Goal: Check status: Check status

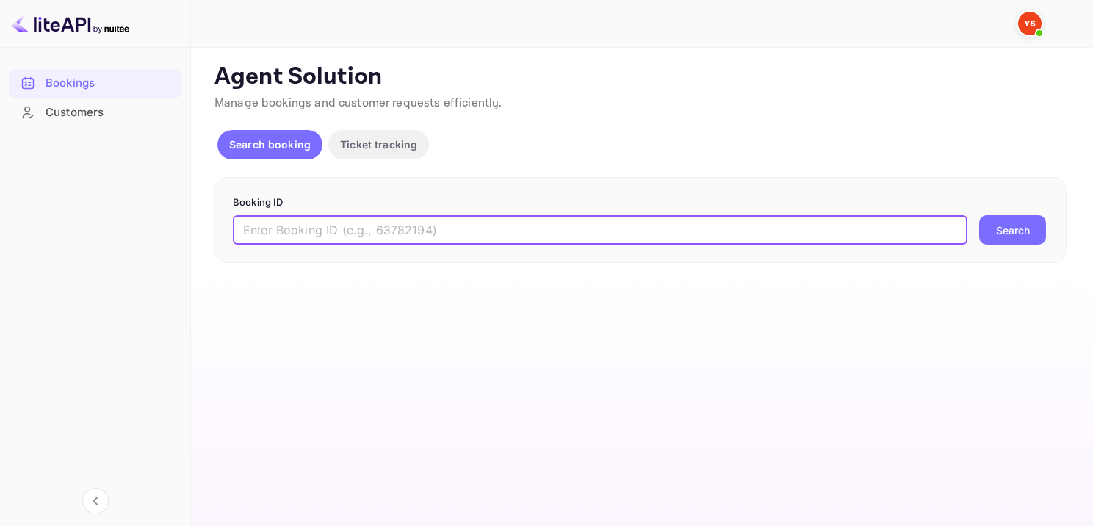
click at [541, 235] on input "text" at bounding box center [600, 229] width 735 height 29
type input "9367423"
click at [1005, 236] on button "Search" at bounding box center [1012, 229] width 67 height 29
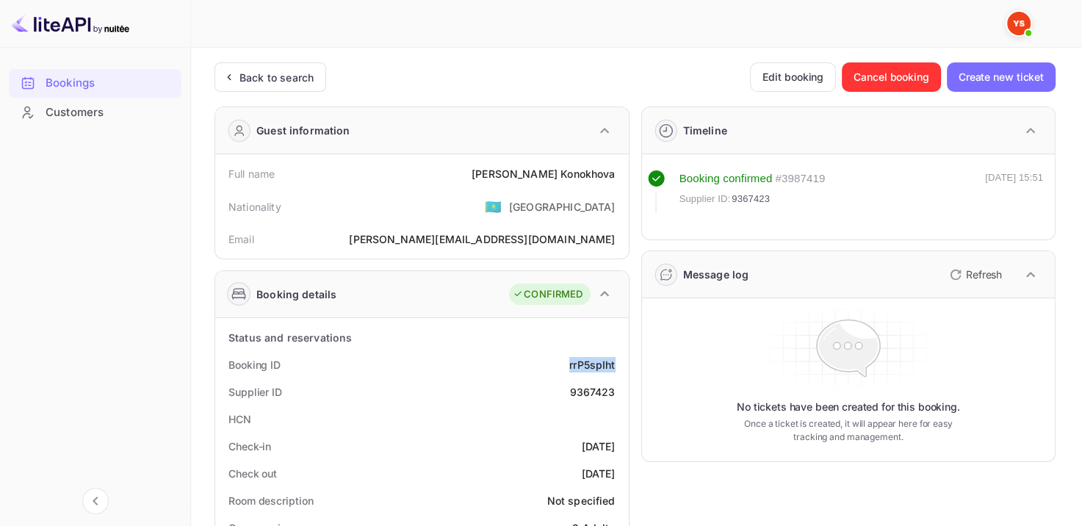
drag, startPoint x: 552, startPoint y: 370, endPoint x: 623, endPoint y: 370, distance: 70.5
copy div "rrP5spIht"
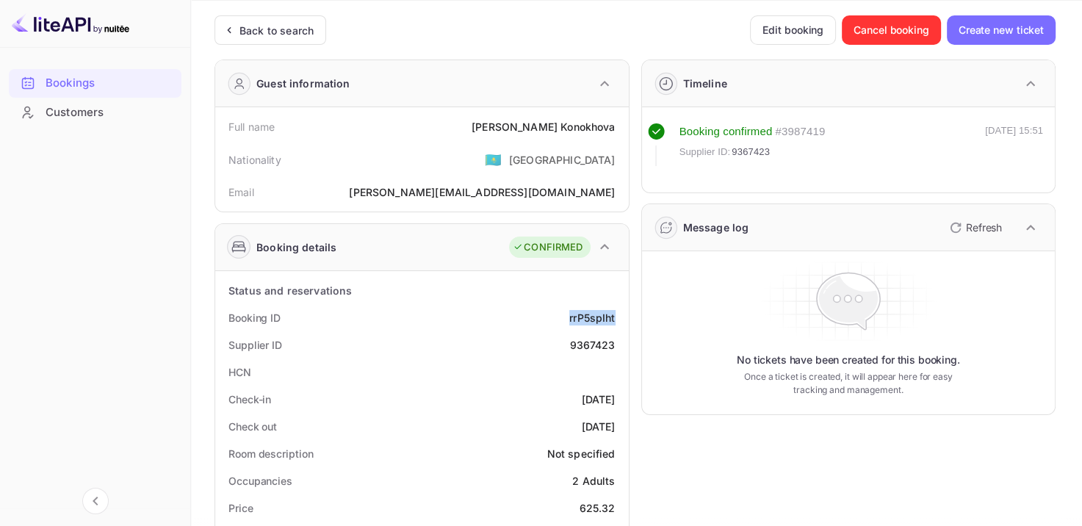
scroll to position [73, 0]
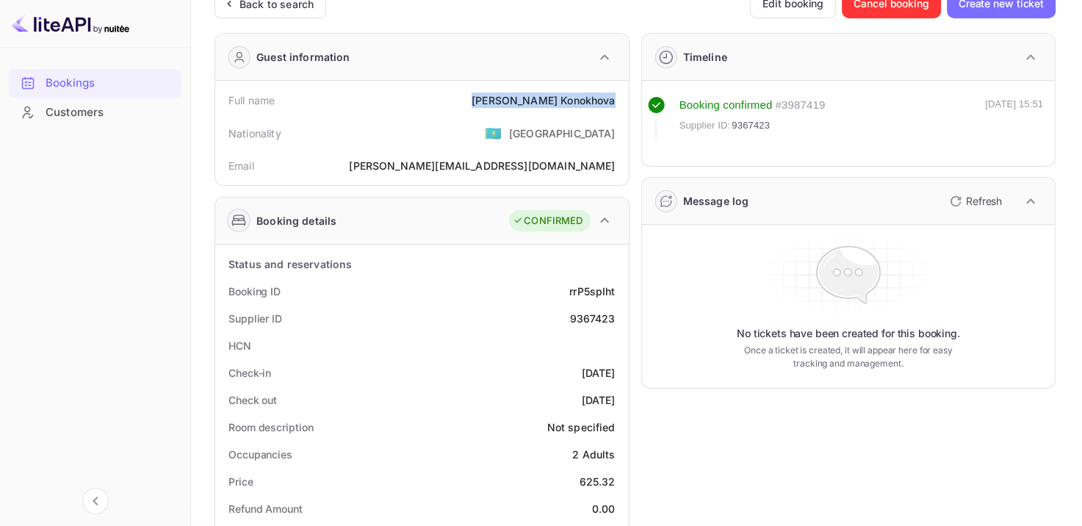
drag, startPoint x: 514, startPoint y: 107, endPoint x: 619, endPoint y: 106, distance: 105.1
click at [619, 107] on div "Full name [PERSON_NAME]" at bounding box center [422, 100] width 402 height 27
copy div "[PERSON_NAME]"
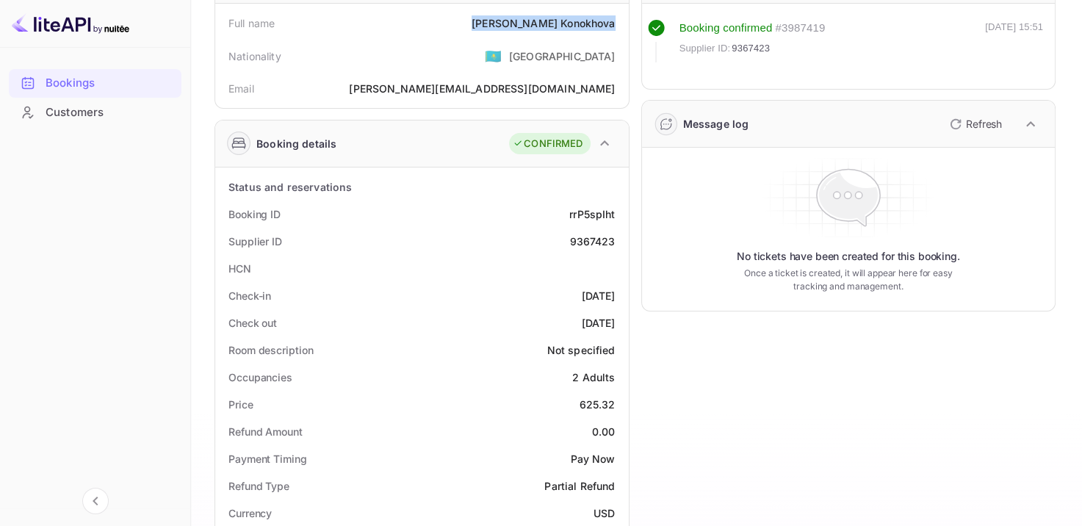
scroll to position [294, 0]
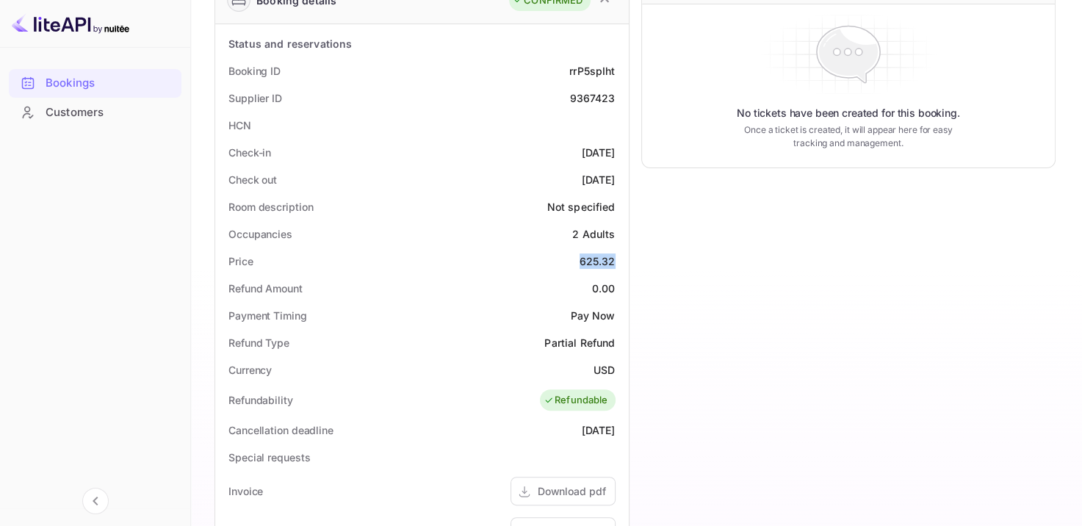
drag, startPoint x: 594, startPoint y: 264, endPoint x: 626, endPoint y: 266, distance: 32.4
click at [616, 266] on div "Price 625.32" at bounding box center [422, 261] width 402 height 27
copy div "625.32"
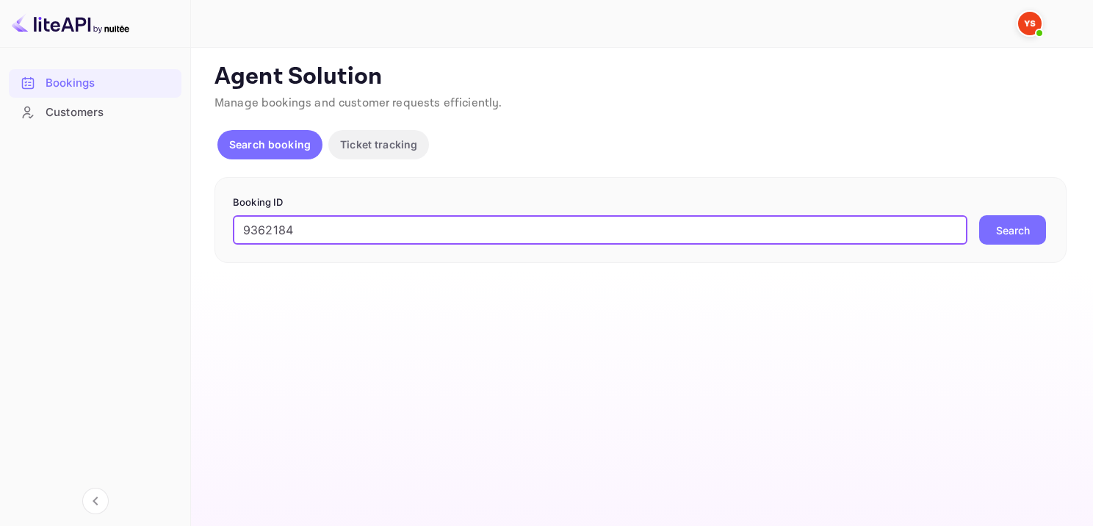
type input "9362184"
drag, startPoint x: 1012, startPoint y: 221, endPoint x: 1028, endPoint y: 241, distance: 25.6
click at [1012, 222] on button "Search" at bounding box center [1012, 229] width 67 height 29
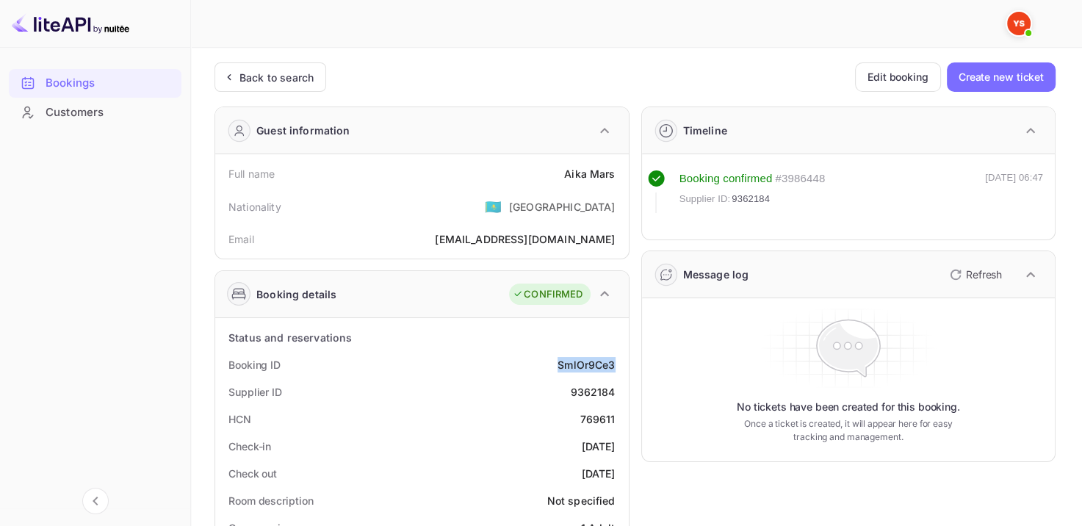
drag, startPoint x: 557, startPoint y: 370, endPoint x: 617, endPoint y: 361, distance: 61.0
click at [617, 361] on div "Booking ID SmlOr9Ce3" at bounding box center [422, 364] width 402 height 27
copy div "SmlOr9Ce3"
drag, startPoint x: 593, startPoint y: 176, endPoint x: 624, endPoint y: 173, distance: 30.9
click at [623, 173] on div "Full name [PERSON_NAME] Nationality 🇰🇿 [DEMOGRAPHIC_DATA] Email [EMAIL_ADDRESS]…" at bounding box center [422, 206] width 414 height 104
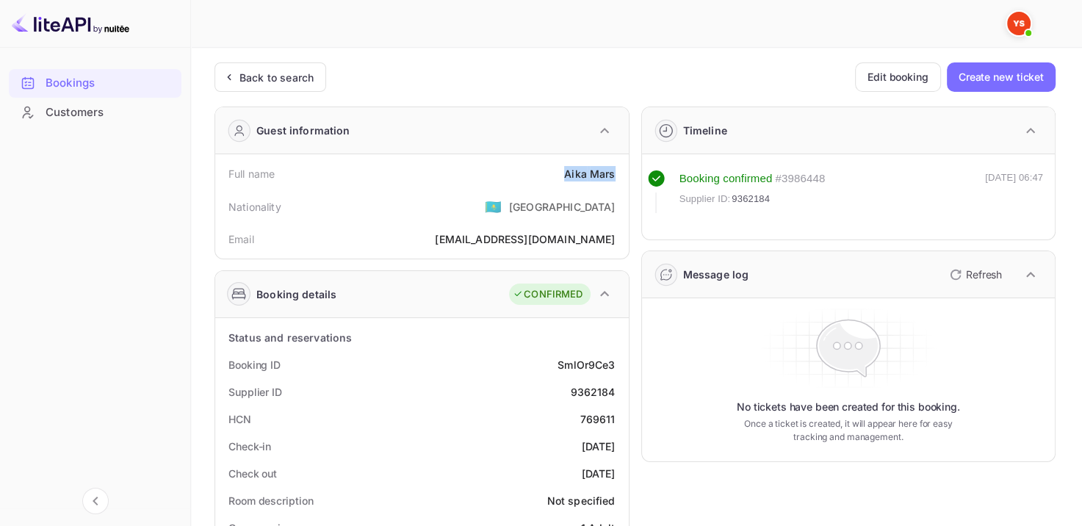
copy div "Aika Mars"
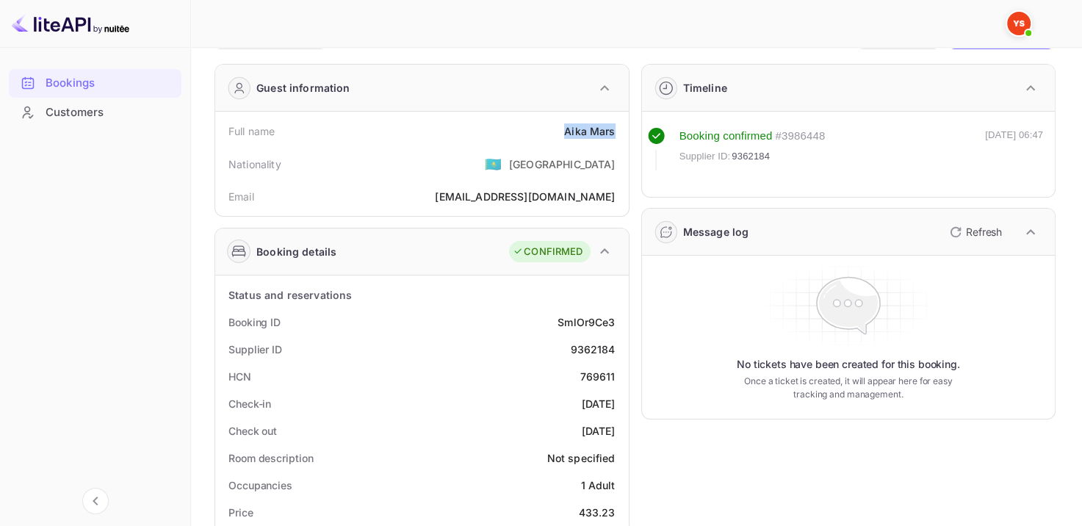
scroll to position [367, 0]
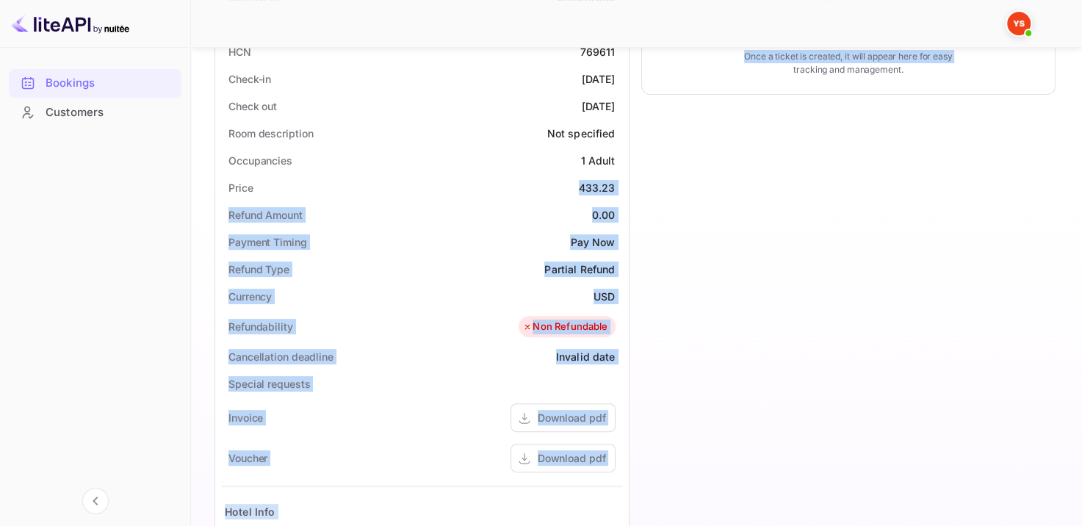
drag, startPoint x: 582, startPoint y: 187, endPoint x: 629, endPoint y: 187, distance: 47.0
click at [629, 187] on div "Guest information Full name Aika Mars Nationality 🇰🇿 Kazakhstan Email aikamars@…" at bounding box center [629, 249] width 853 height 1044
click at [582, 179] on div "Price 433.23" at bounding box center [422, 187] width 402 height 27
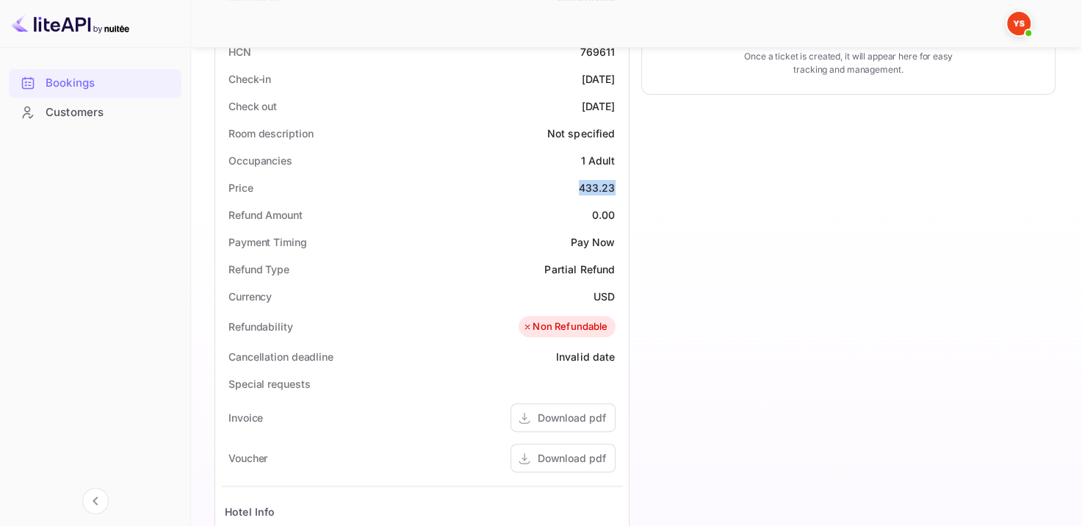
drag, startPoint x: 570, startPoint y: 182, endPoint x: 616, endPoint y: 180, distance: 45.6
click at [614, 180] on div "Price 433.23" at bounding box center [422, 187] width 402 height 27
copy div "433.23"
